Goal: Complete application form

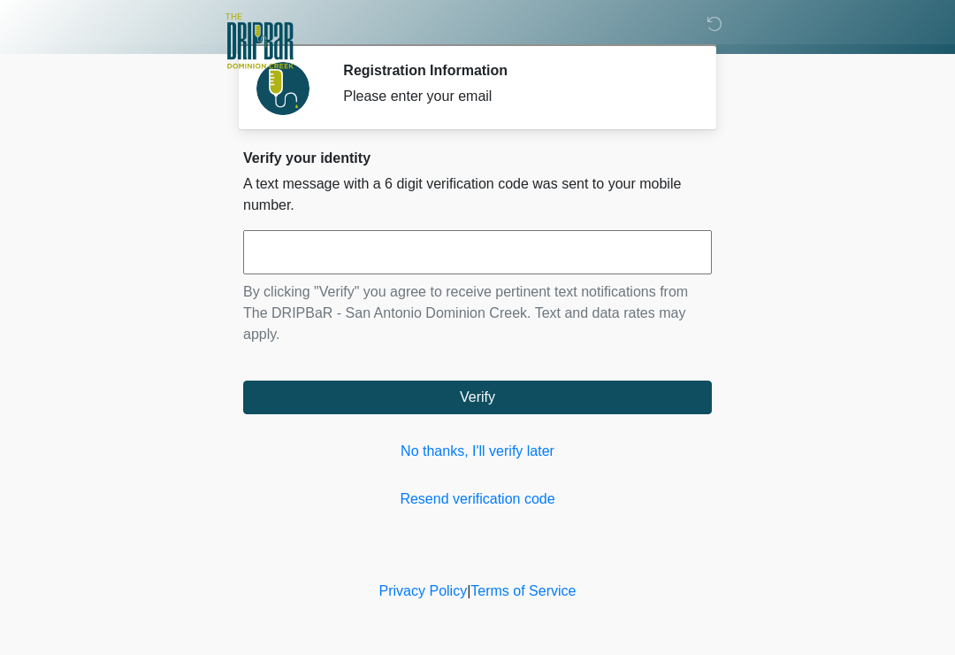
scroll to position [57, 40]
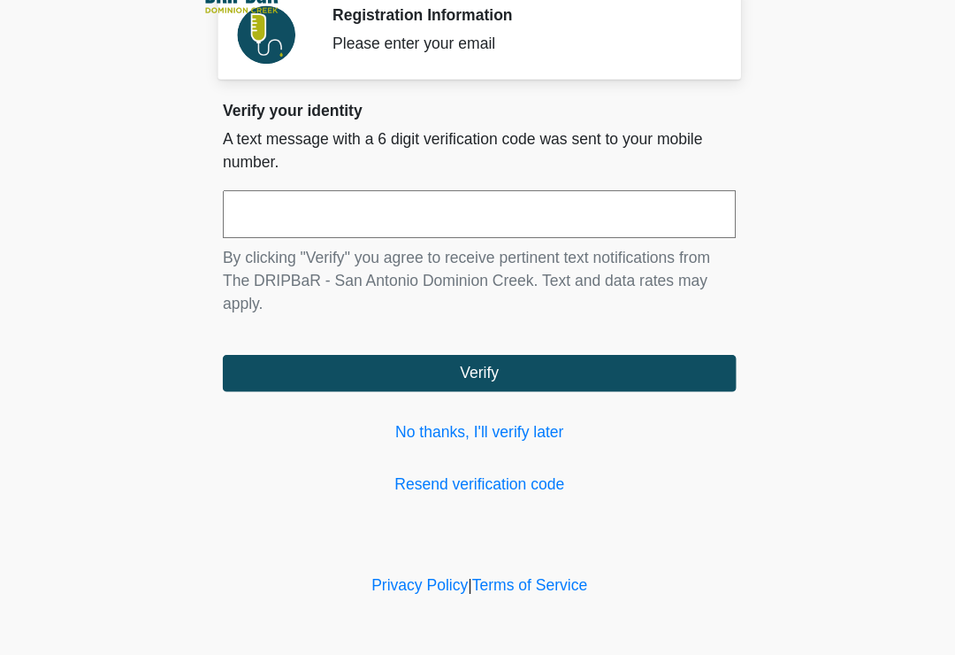
click at [450, 230] on input "text" at bounding box center [477, 252] width 469 height 44
type input "******"
click at [438, 380] on button "Verify" at bounding box center [477, 397] width 469 height 34
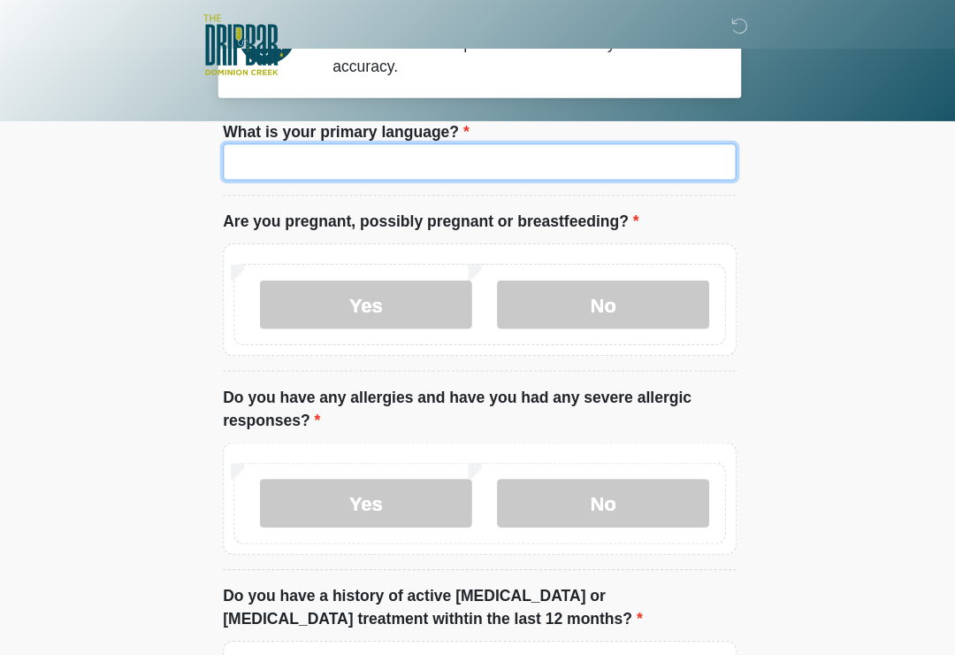
click at [438, 165] on input "What is your primary language?" at bounding box center [477, 148] width 469 height 34
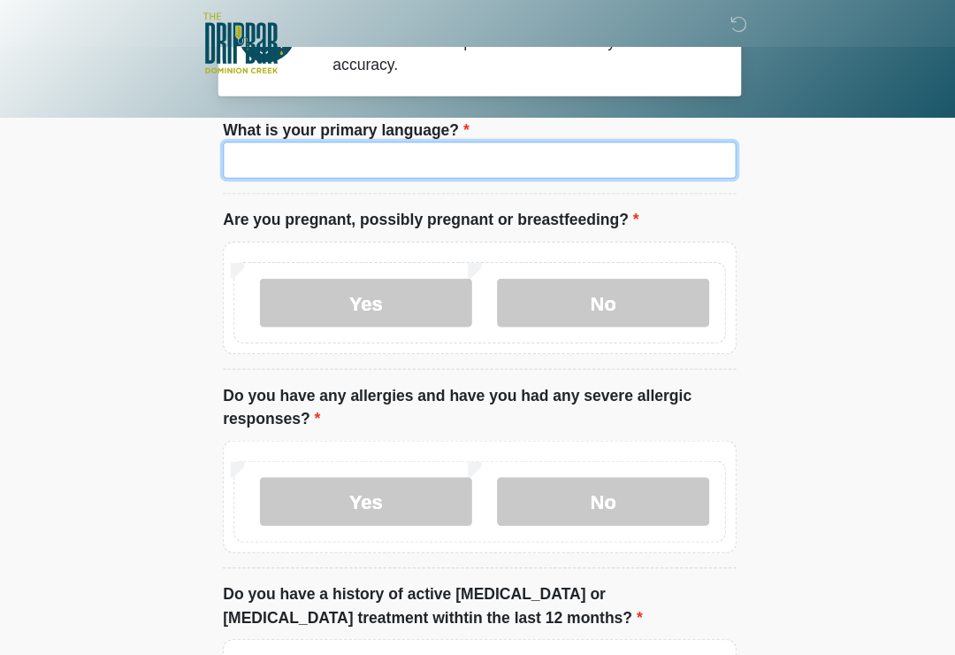
type input "*"
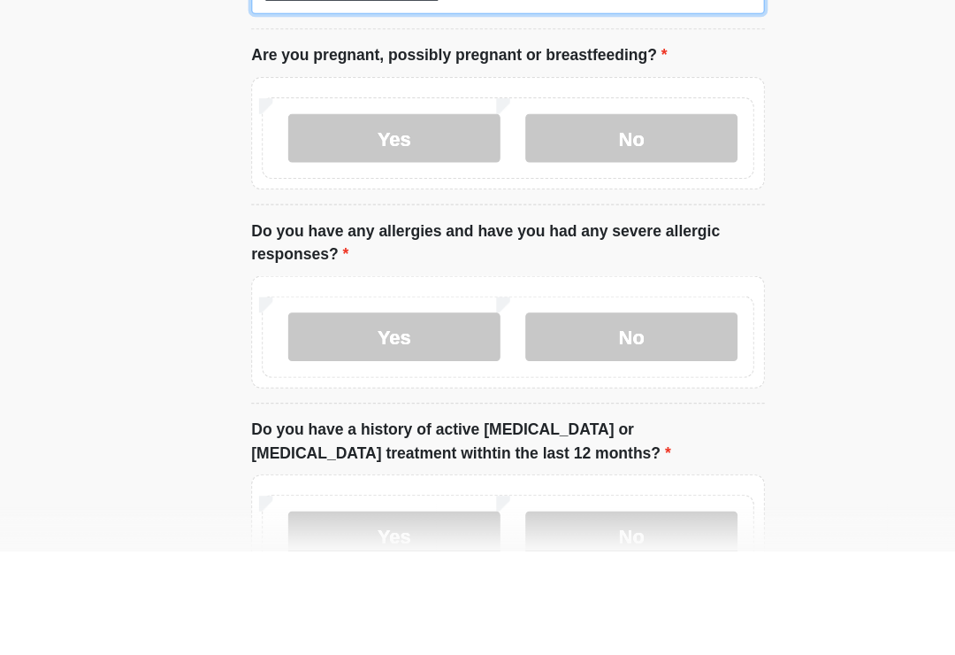
type input "**********"
click at [593, 256] on label "No" at bounding box center [591, 278] width 194 height 44
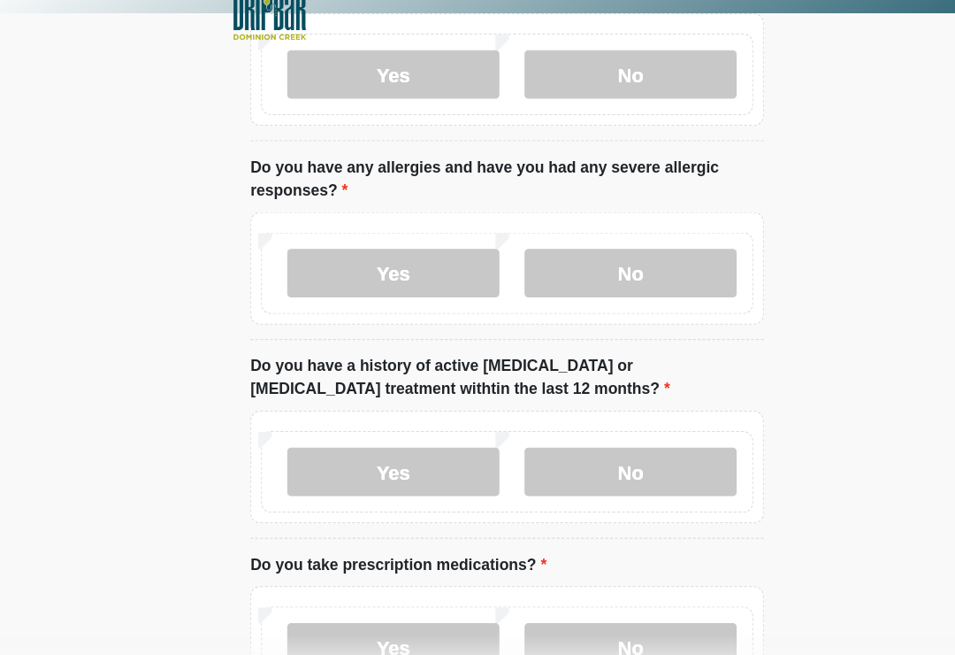
scroll to position [240, 0]
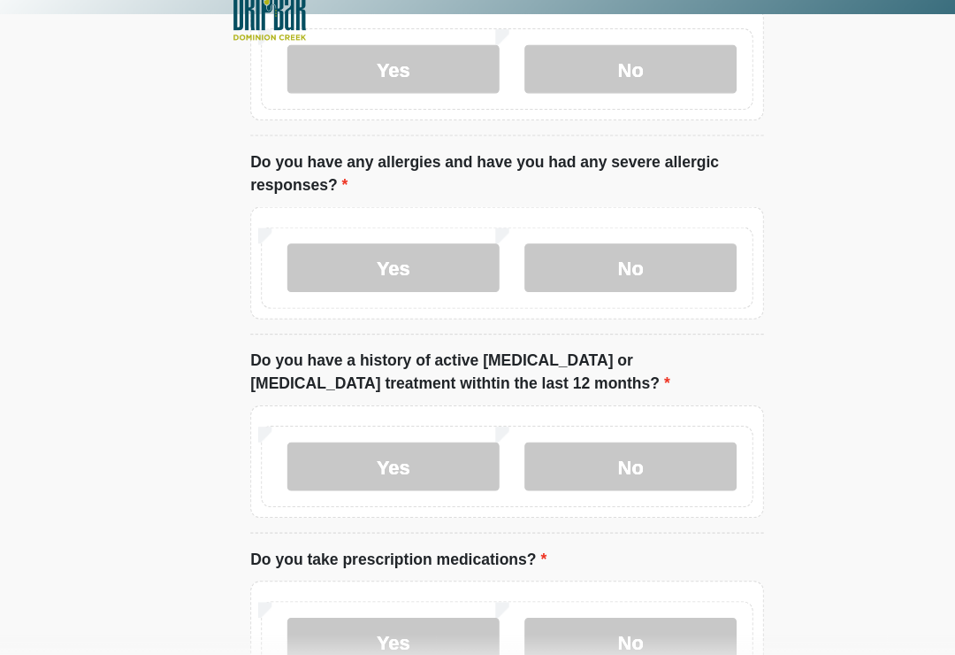
click at [606, 254] on label "No" at bounding box center [591, 276] width 194 height 44
click at [602, 437] on label "No" at bounding box center [591, 456] width 194 height 44
click at [605, 594] on label "No" at bounding box center [591, 616] width 194 height 44
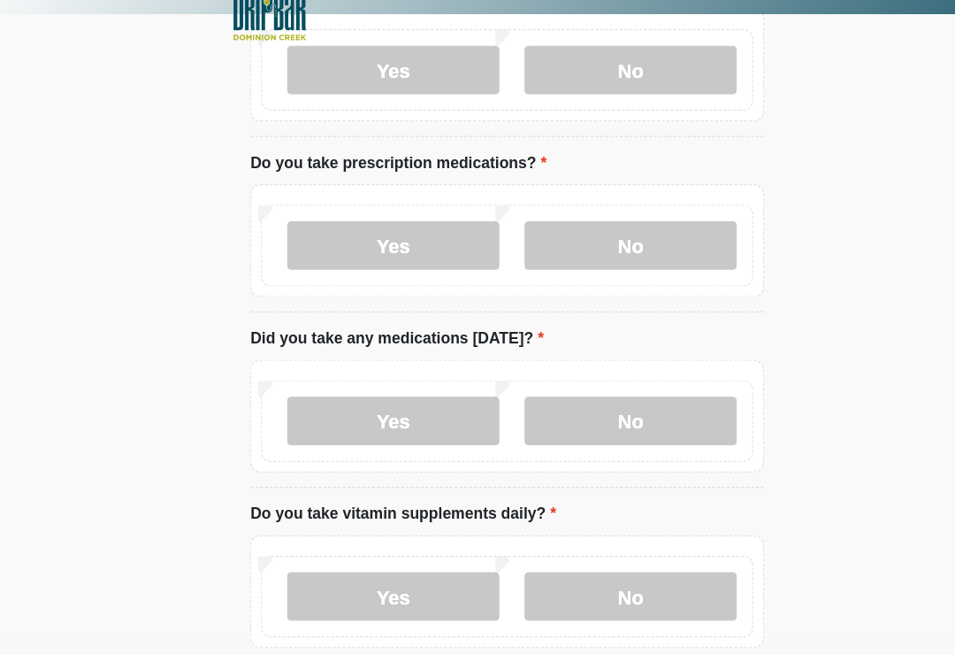
click at [597, 394] on label "No" at bounding box center [591, 416] width 194 height 44
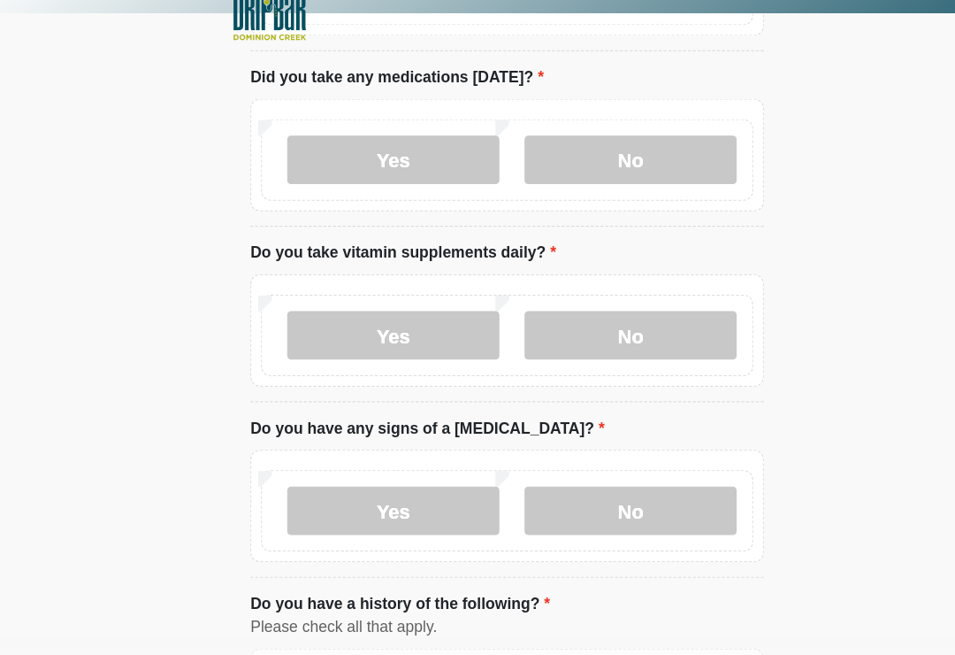
scroll to position [840, 0]
click at [625, 315] on label "No" at bounding box center [591, 337] width 194 height 44
click at [610, 475] on label "No" at bounding box center [591, 497] width 194 height 44
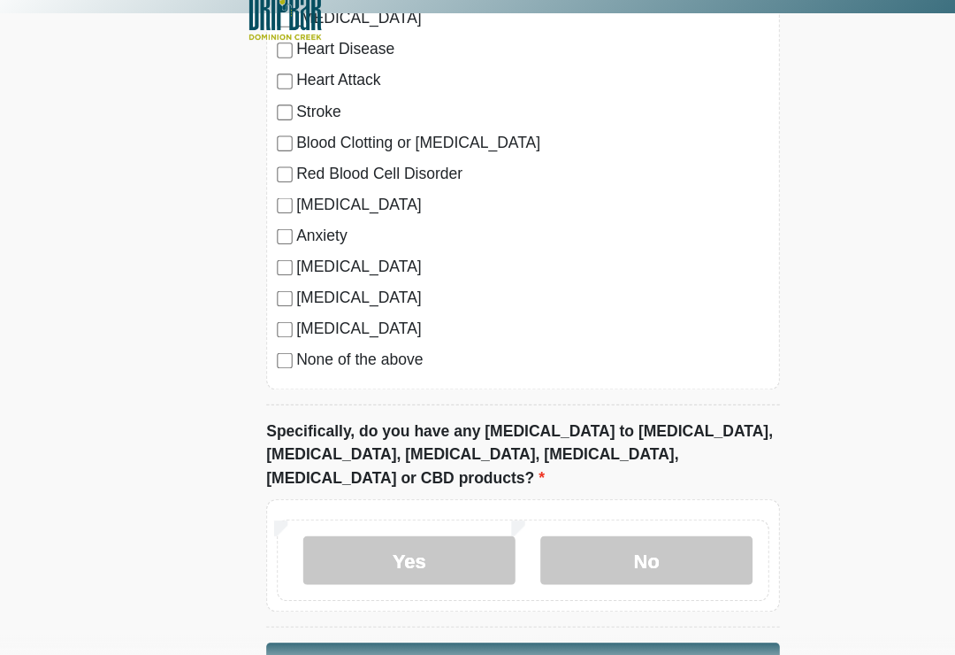
scroll to position [1502, 0]
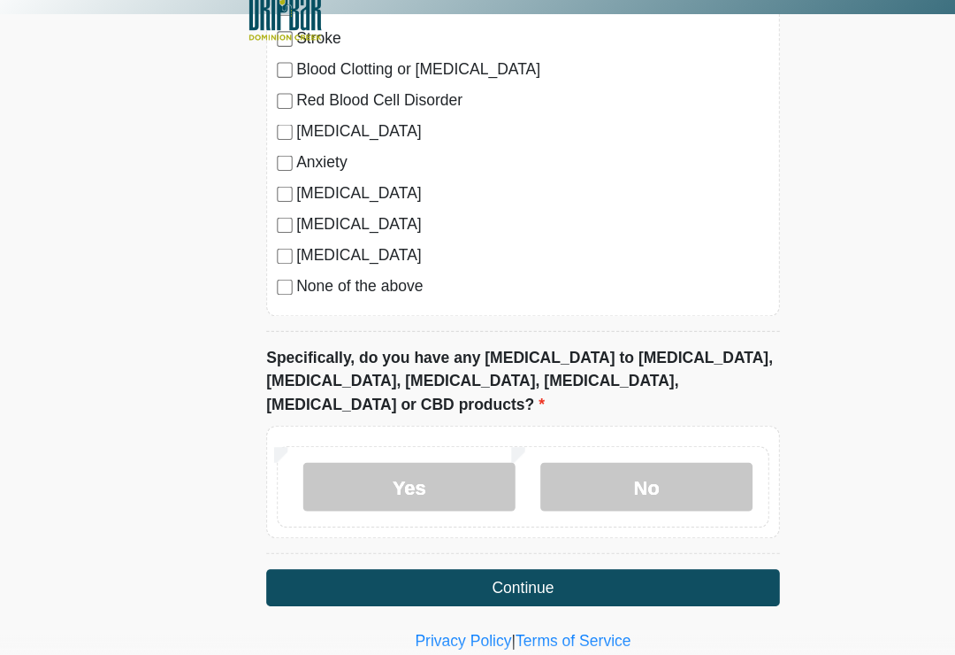
click at [631, 454] on label "No" at bounding box center [591, 476] width 194 height 44
click at [574, 551] on button "Continue" at bounding box center [477, 568] width 469 height 34
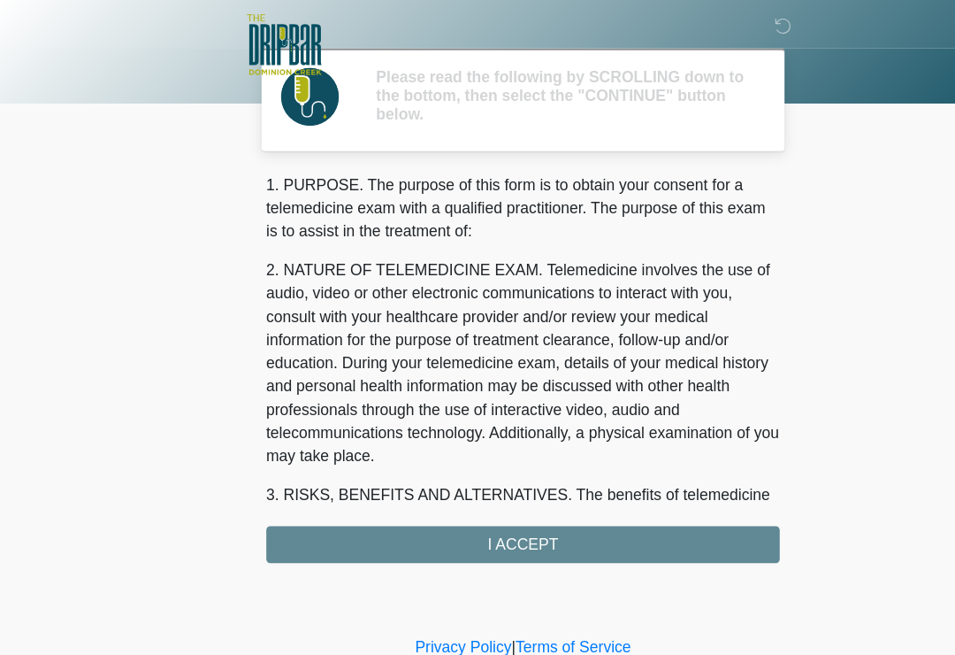
scroll to position [0, 0]
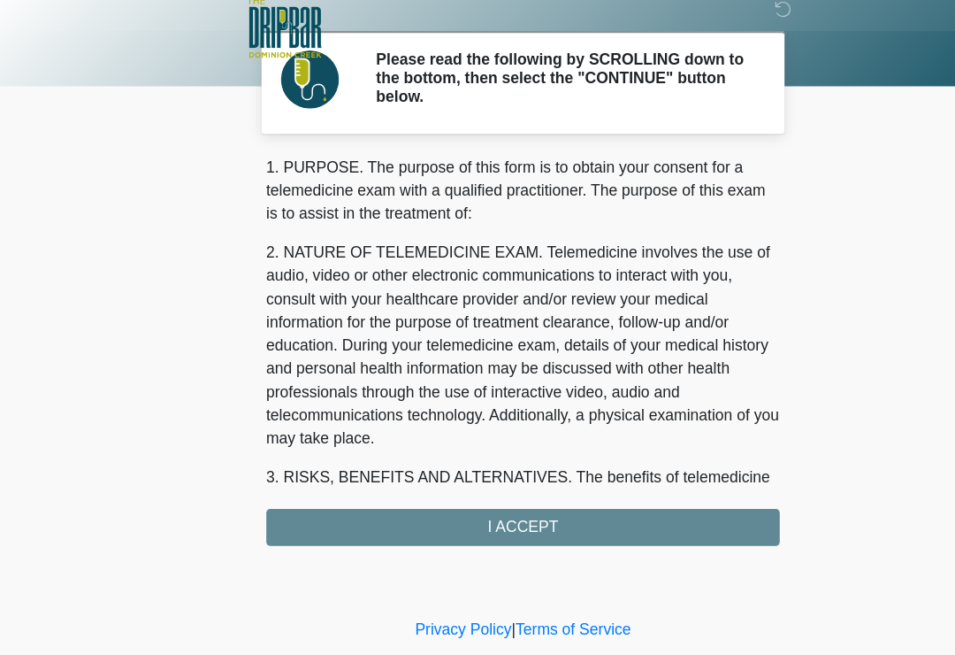
click at [530, 474] on div "1. PURPOSE. The purpose of this form is to obtain your consent for a telemedici…" at bounding box center [477, 336] width 469 height 356
click at [469, 479] on div "1. PURPOSE. The purpose of this form is to obtain your consent for a telemedici…" at bounding box center [477, 336] width 469 height 356
click at [486, 484] on div "1. PURPOSE. The purpose of this form is to obtain your consent for a telemedici…" at bounding box center [477, 336] width 469 height 356
click at [492, 479] on div "1. PURPOSE. The purpose of this form is to obtain your consent for a telemedici…" at bounding box center [477, 336] width 469 height 356
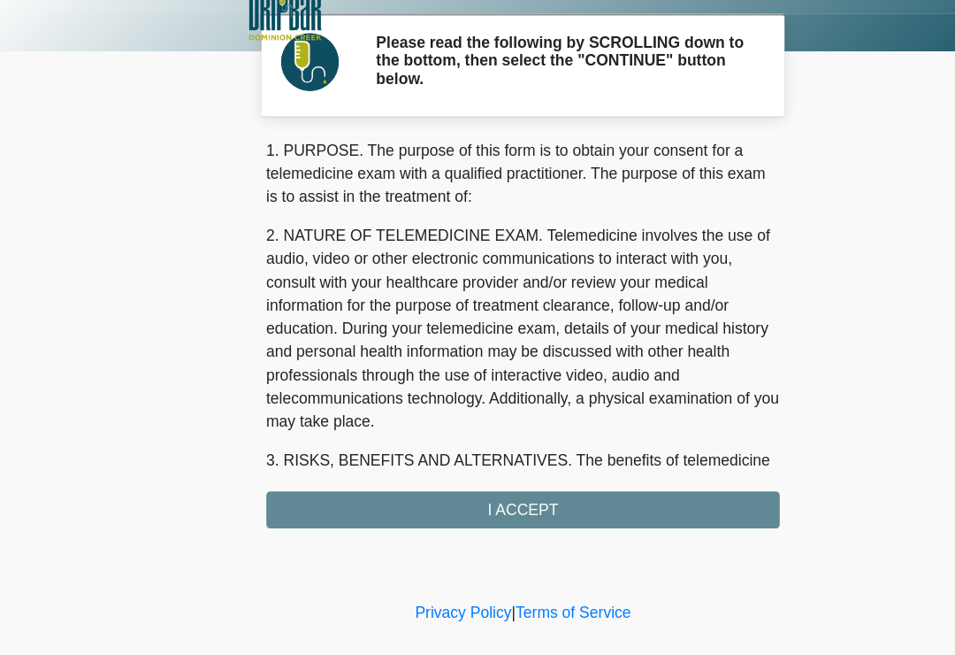
click at [465, 464] on div "1. PURPOSE. The purpose of this form is to obtain your consent for a telemedici…" at bounding box center [477, 336] width 469 height 356
click at [465, 463] on div "1. PURPOSE. The purpose of this form is to obtain your consent for a telemedici…" at bounding box center [477, 336] width 469 height 356
click at [455, 446] on div "1. PURPOSE. The purpose of this form is to obtain your consent for a telemedici…" at bounding box center [477, 336] width 469 height 356
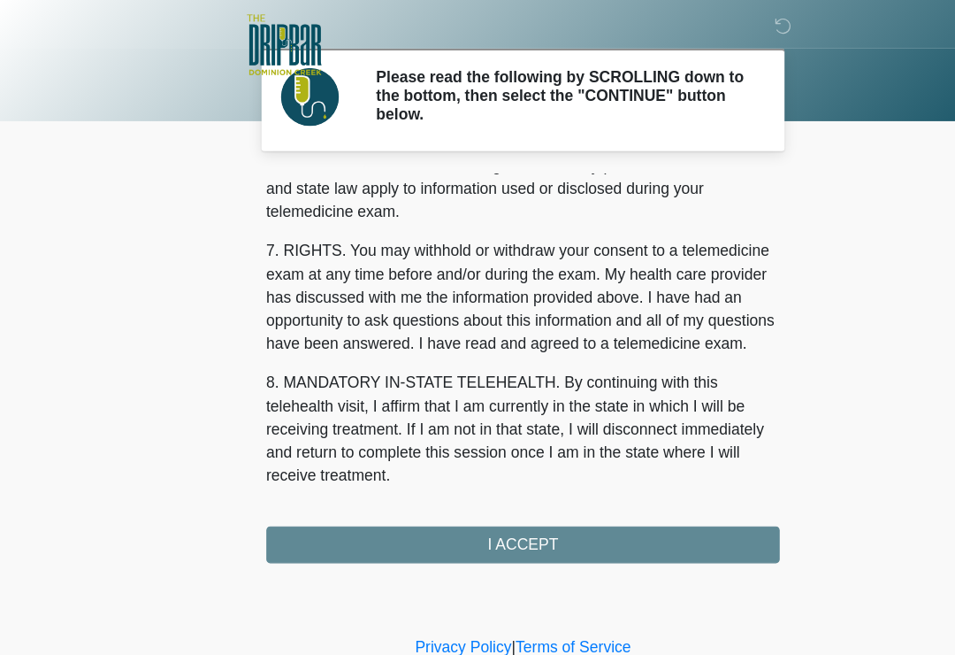
scroll to position [746, 0]
click at [503, 496] on button "I ACCEPT" at bounding box center [477, 497] width 469 height 34
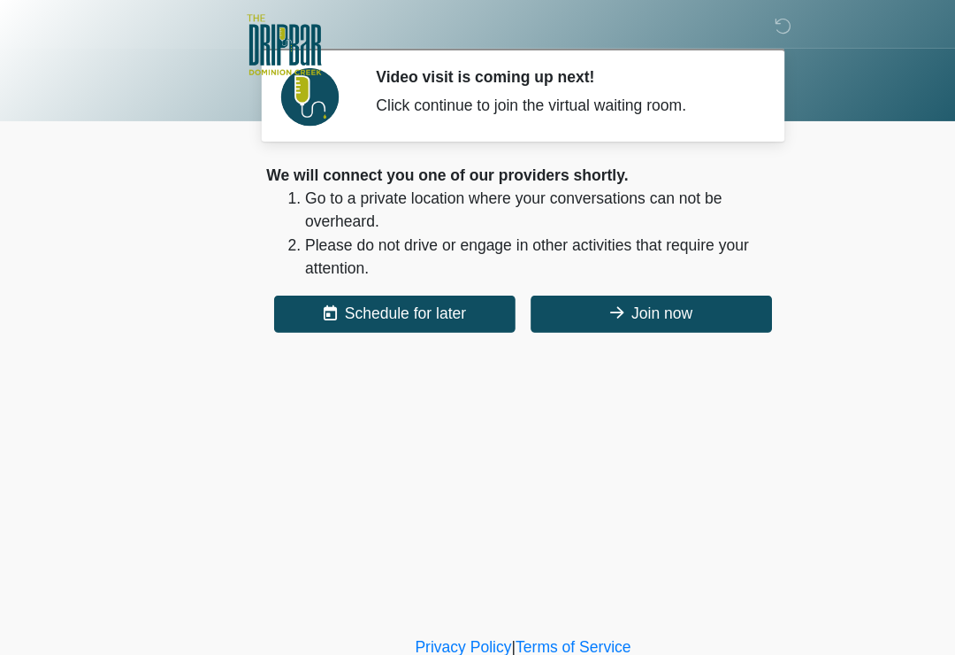
click at [602, 279] on button "Join now" at bounding box center [595, 287] width 220 height 34
